Goal: Task Accomplishment & Management: Use online tool/utility

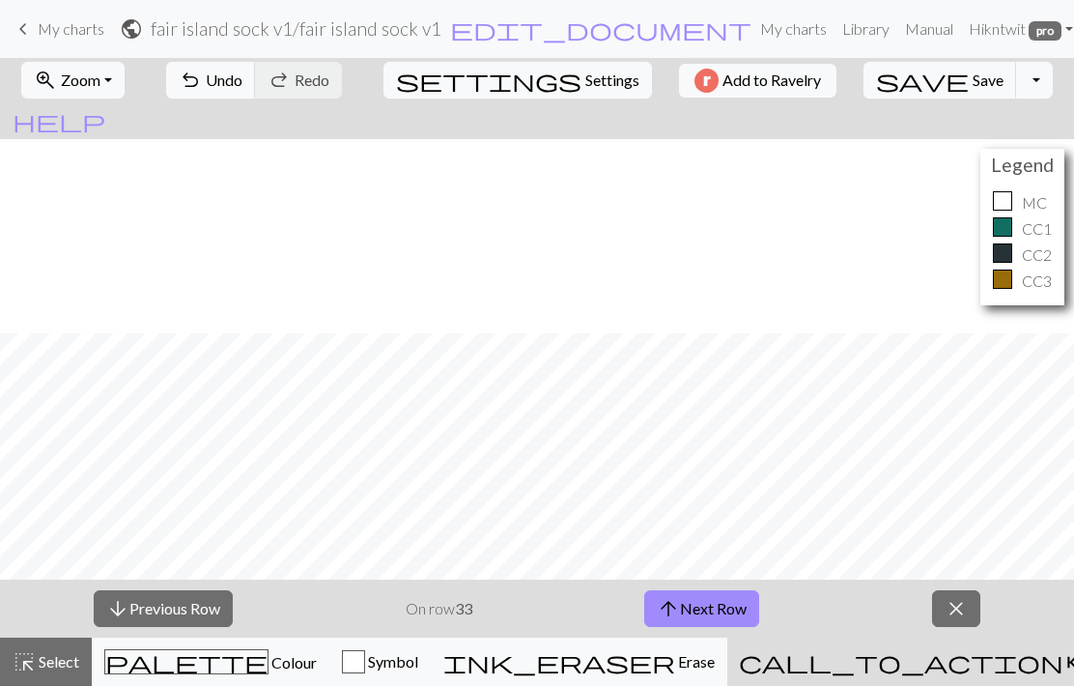
scroll to position [194, 0]
click at [732, 607] on button "arrow_upward Next Row" at bounding box center [701, 608] width 115 height 37
click at [725, 607] on button "arrow_upward Next Row" at bounding box center [701, 608] width 115 height 37
click at [731, 604] on button "arrow_upward Next Row" at bounding box center [701, 608] width 115 height 37
click at [749, 615] on button "arrow_upward Next Row" at bounding box center [701, 608] width 115 height 37
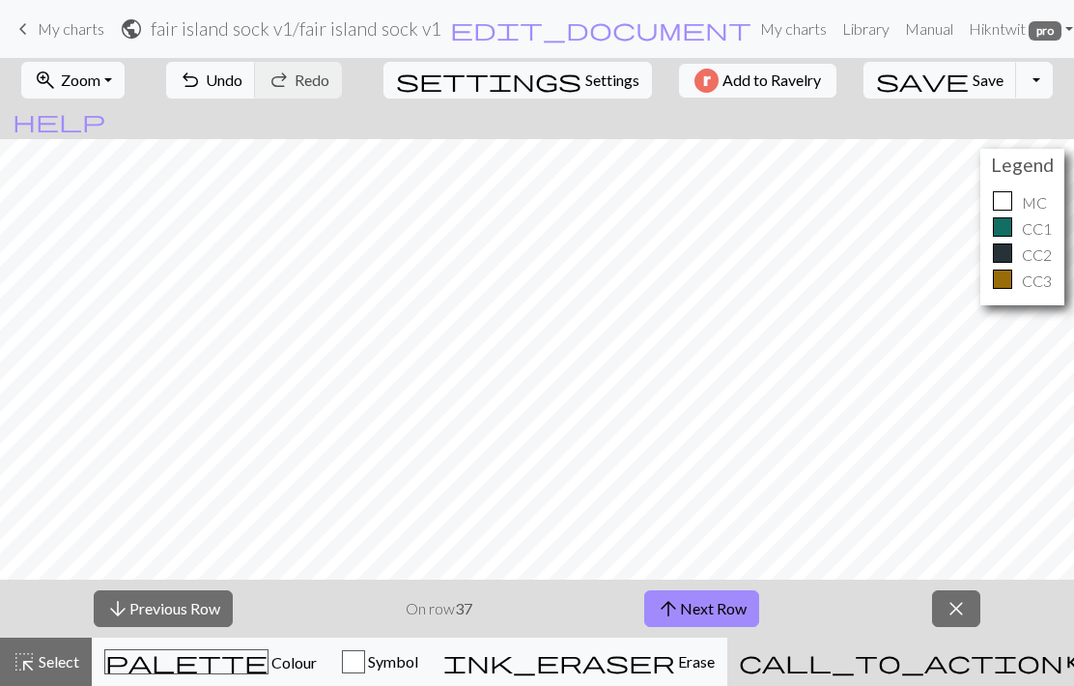
click at [754, 616] on button "arrow_upward Next Row" at bounding box center [701, 608] width 115 height 37
click at [746, 600] on button "arrow_upward Next Row" at bounding box center [701, 608] width 115 height 37
click at [268, 658] on span "Colour" at bounding box center [292, 662] width 48 height 18
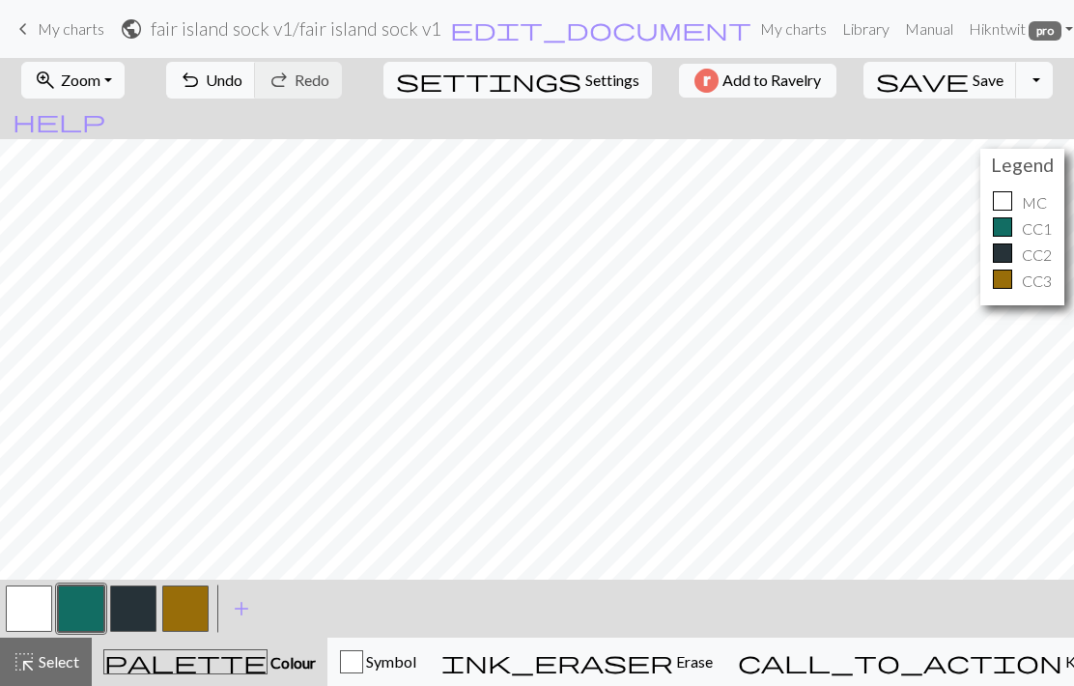
click at [183, 602] on button "button" at bounding box center [185, 608] width 46 height 46
click at [20, 600] on button "button" at bounding box center [29, 608] width 46 height 46
click at [72, 607] on button "button" at bounding box center [81, 608] width 46 height 46
click at [972, 80] on span "Save" at bounding box center [987, 79] width 31 height 18
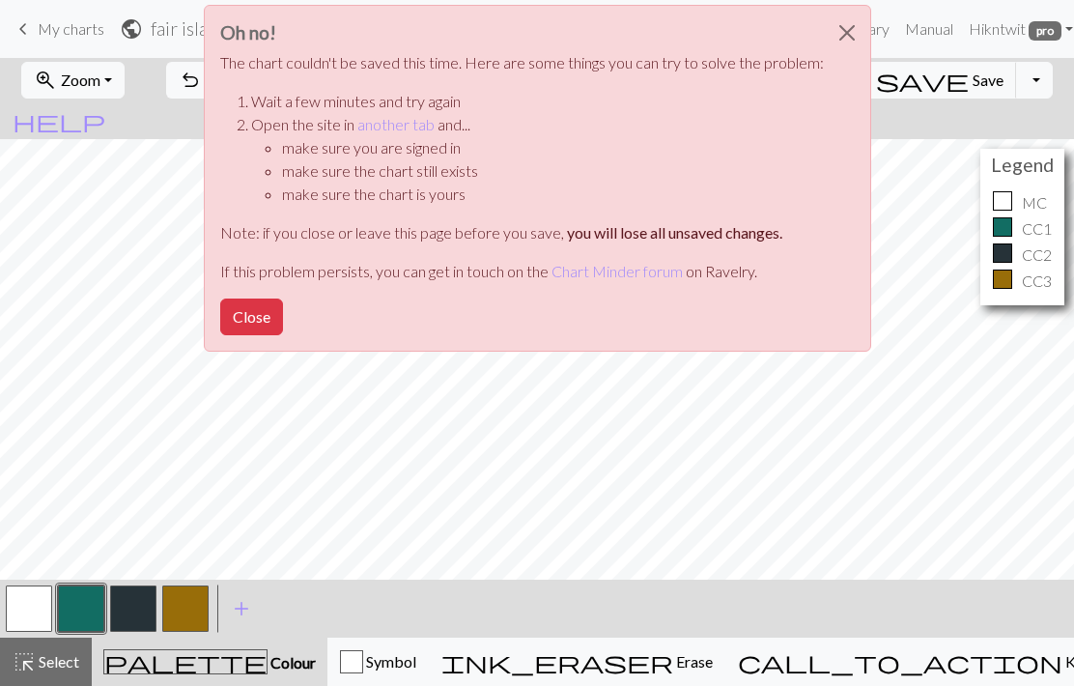
click at [260, 324] on button "Close" at bounding box center [251, 316] width 63 height 37
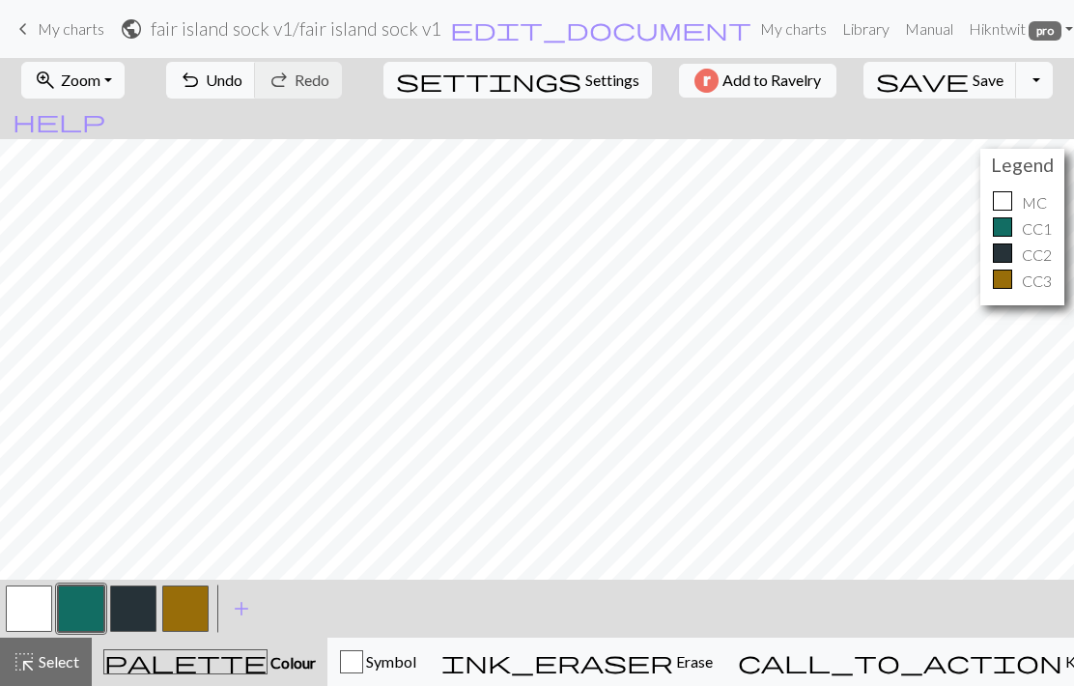
click at [917, 68] on button "save Save Save" at bounding box center [940, 80] width 154 height 37
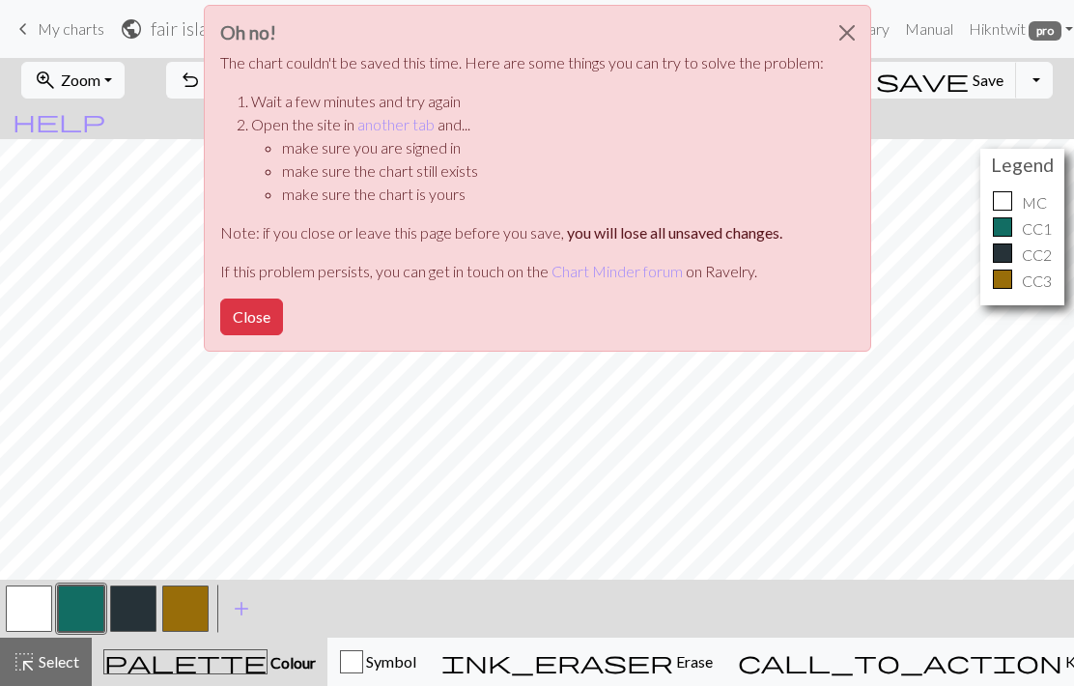
click at [922, 80] on div "Oh no! The chart couldn't be saved this time. Here are some things you can try …" at bounding box center [537, 183] width 1074 height 367
click at [258, 313] on button "Close" at bounding box center [251, 316] width 63 height 37
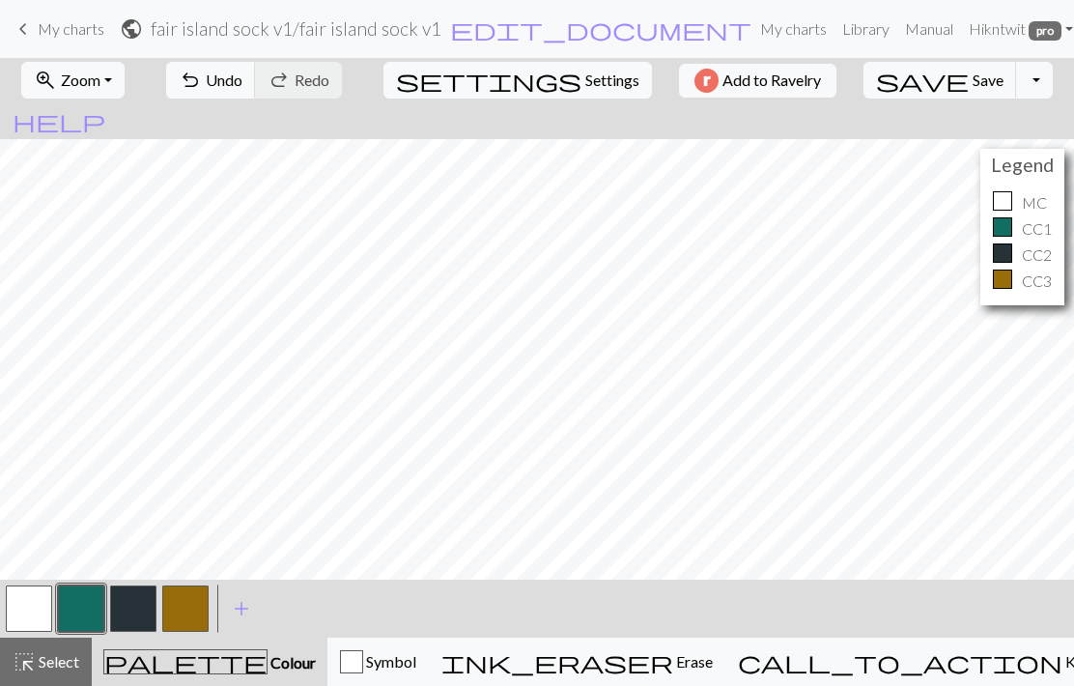
click at [972, 87] on span "Save" at bounding box center [987, 79] width 31 height 18
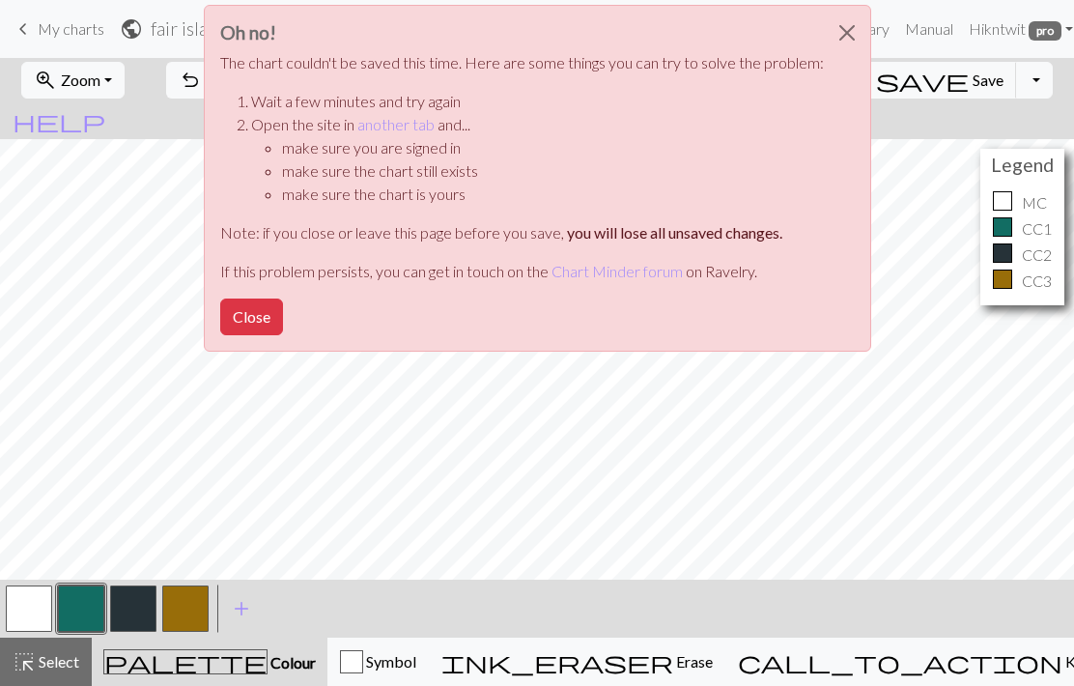
click at [398, 119] on link "another tab" at bounding box center [395, 124] width 77 height 18
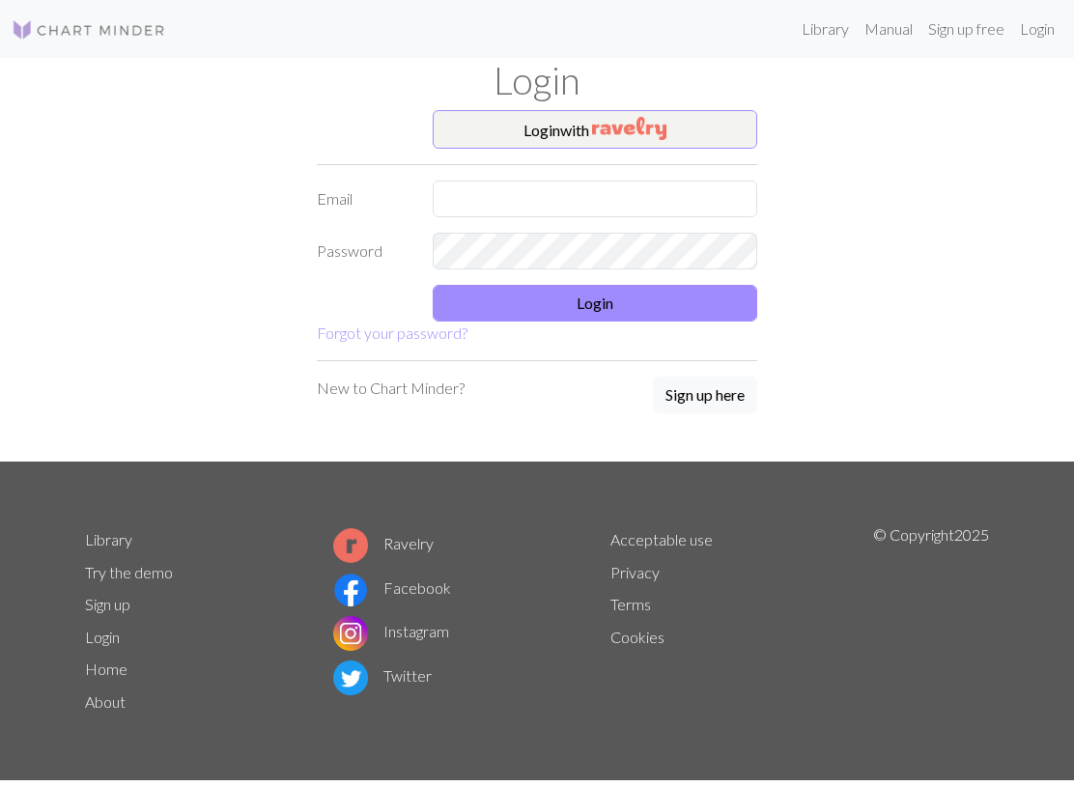
click at [702, 130] on button "Login with" at bounding box center [595, 129] width 324 height 39
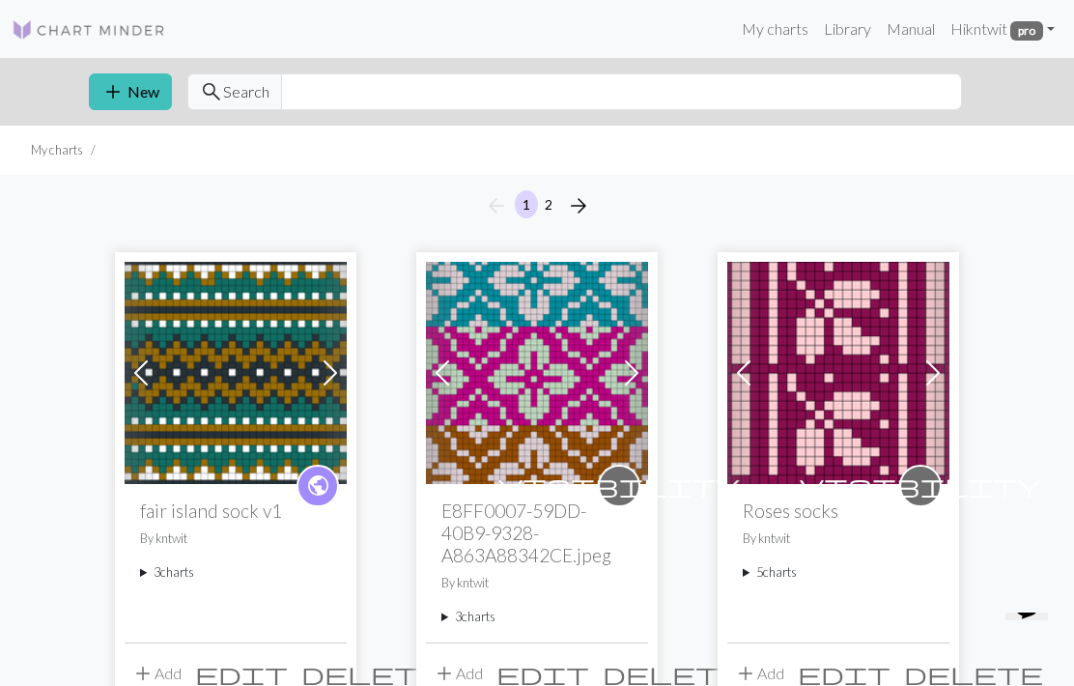
click at [223, 412] on img at bounding box center [236, 373] width 222 height 222
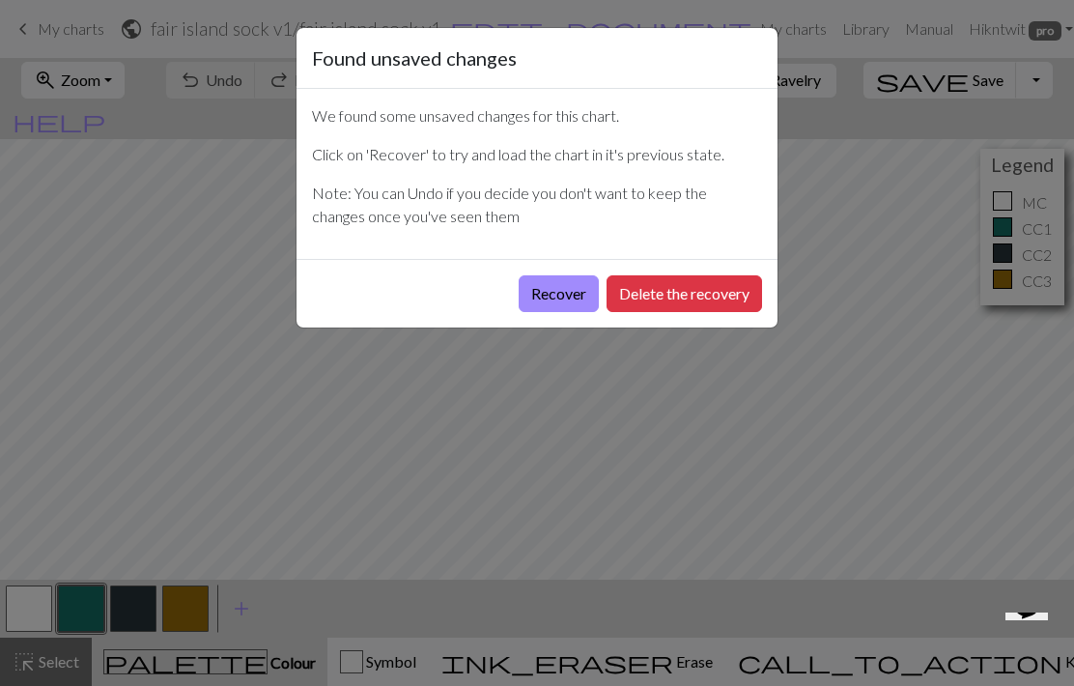
click at [556, 290] on button "Recover" at bounding box center [558, 293] width 80 height 37
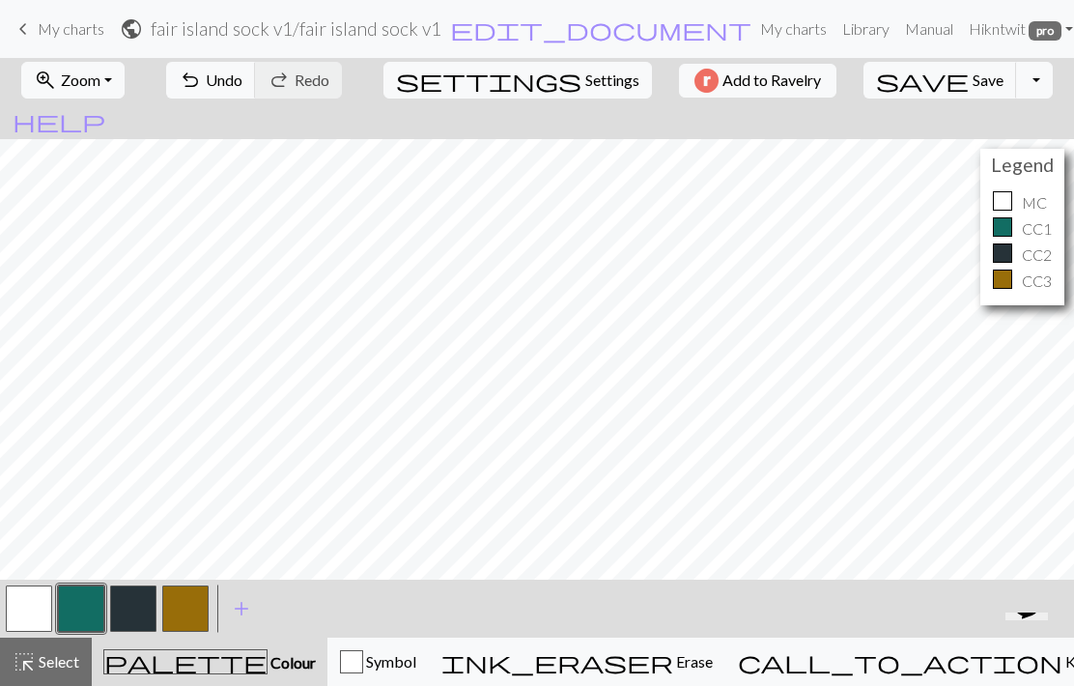
click at [42, 670] on span "Select" at bounding box center [57, 661] width 43 height 18
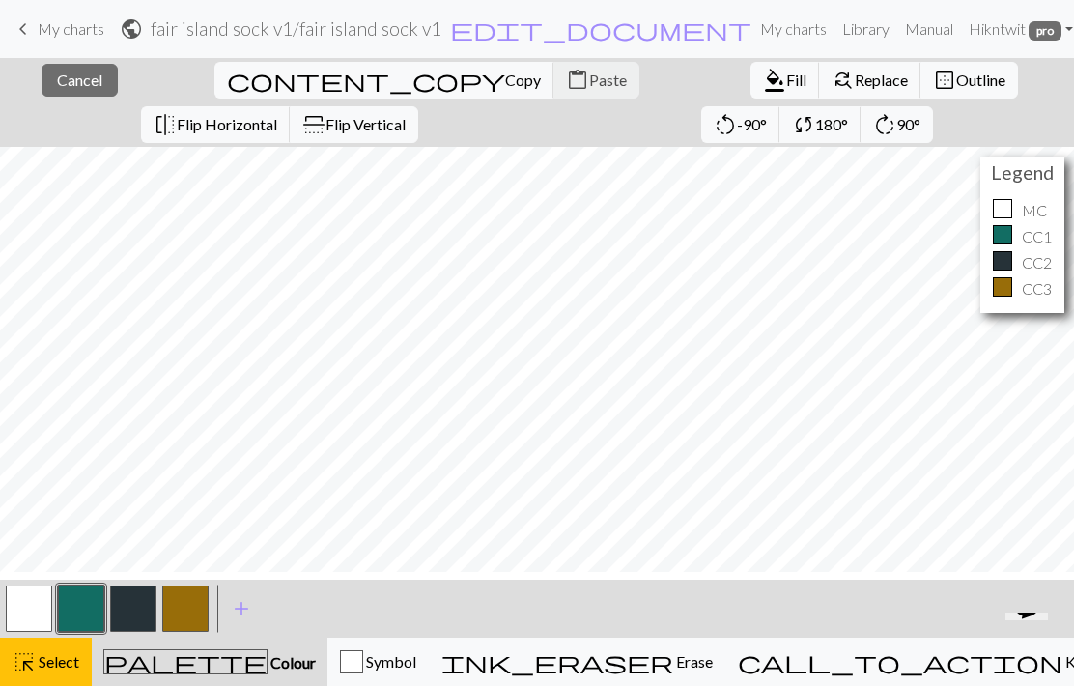
scroll to position [7, 0]
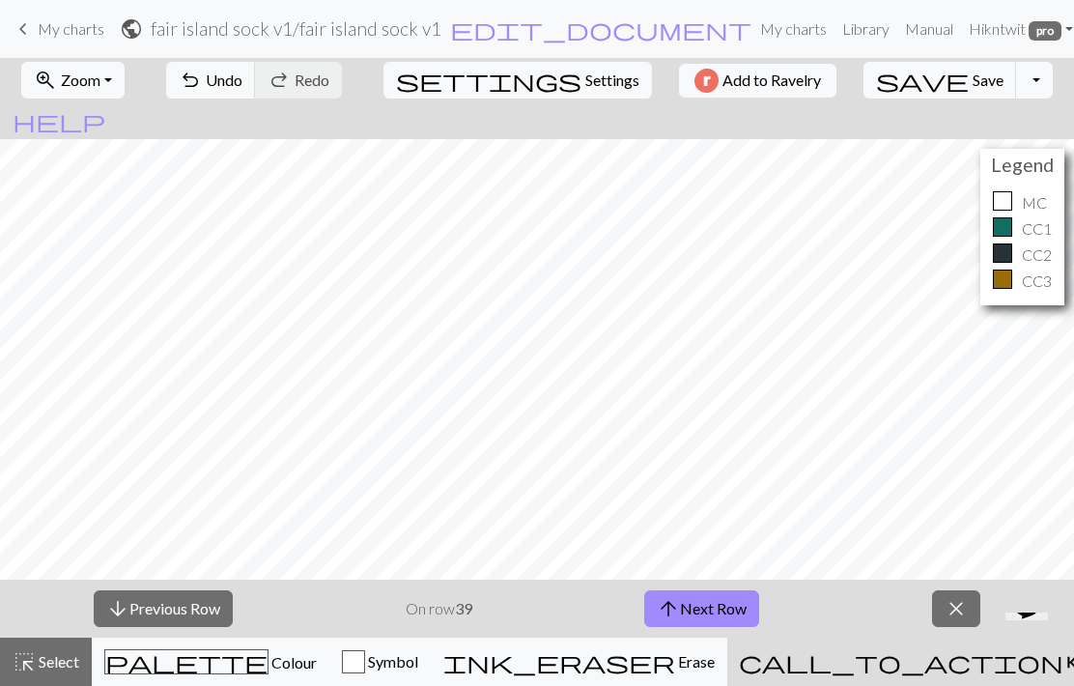
click at [726, 604] on button "arrow_upward Next Row" at bounding box center [701, 608] width 115 height 37
click at [100, 75] on span "Zoom" at bounding box center [81, 79] width 40 height 18
click at [116, 139] on button "Fit width" at bounding box center [98, 153] width 153 height 31
click at [972, 74] on span "Save" at bounding box center [987, 79] width 31 height 18
